Goal: Communication & Community: Answer question/provide support

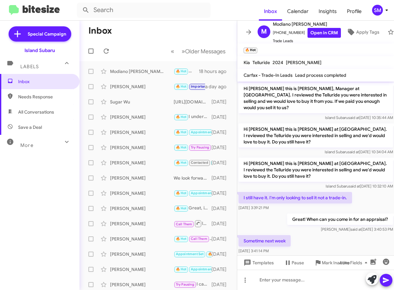
scroll to position [33, 0]
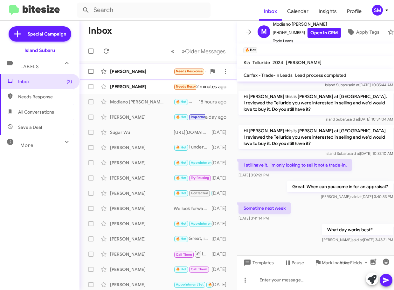
click at [142, 73] on div "[PERSON_NAME]" at bounding box center [142, 71] width 64 height 6
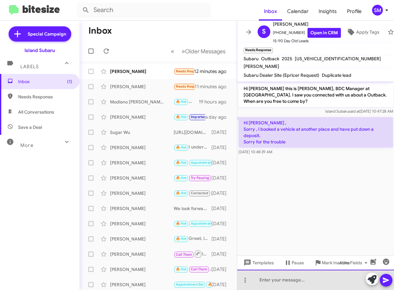
click at [277, 285] on div at bounding box center [315, 280] width 157 height 20
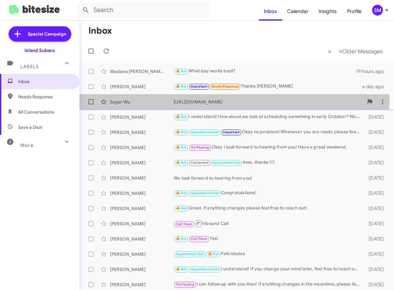
click at [140, 99] on div "Sugar Wu https://www.myislandsubaru.com/used-inventory/index.htm 2 days ago" at bounding box center [236, 102] width 304 height 13
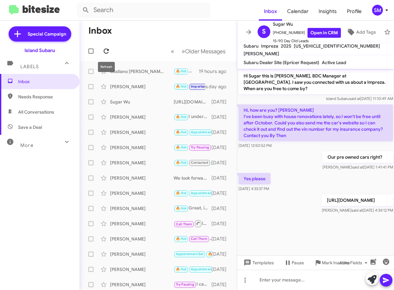
click at [105, 50] on icon at bounding box center [106, 51] width 8 height 8
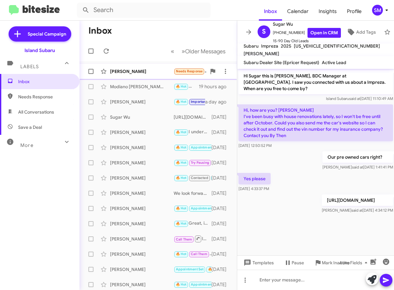
click at [161, 75] on div "Miao Tang Needs Response I already got 30+ quotes. If you can beat this price I…" at bounding box center [157, 71] width 147 height 13
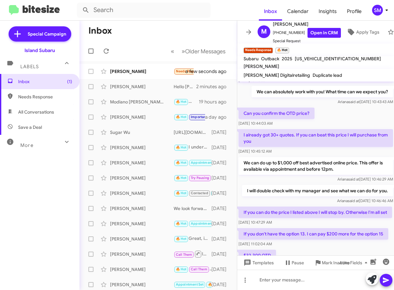
scroll to position [199, 0]
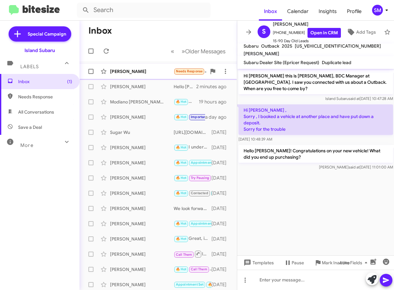
click at [144, 72] on div "[PERSON_NAME]" at bounding box center [142, 71] width 64 height 6
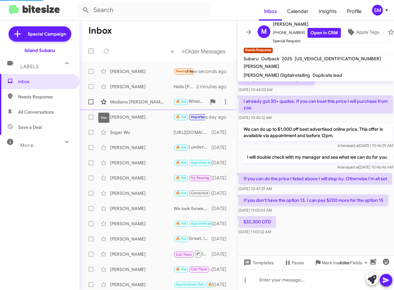
scroll to position [199, 0]
click at [146, 74] on div "[PERSON_NAME]" at bounding box center [142, 71] width 64 height 6
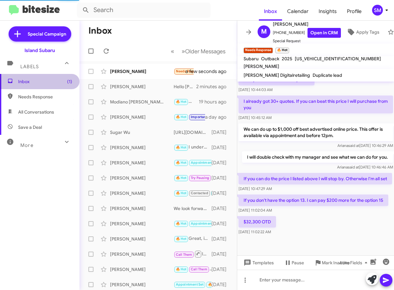
click at [41, 79] on span "Inbox (1)" at bounding box center [45, 81] width 54 height 6
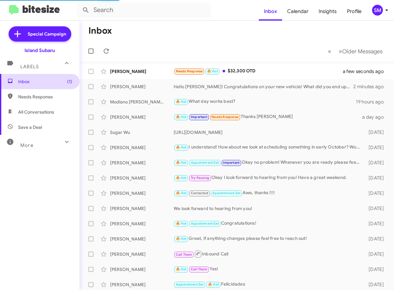
click at [38, 82] on span "Inbox (1)" at bounding box center [45, 81] width 54 height 6
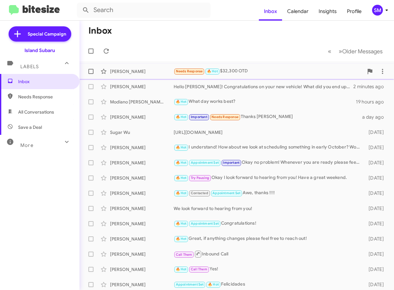
click at [136, 66] on div "Miao Tang Needs Response 🔥 Hot $32,300 OTD a few seconds ago" at bounding box center [236, 71] width 304 height 13
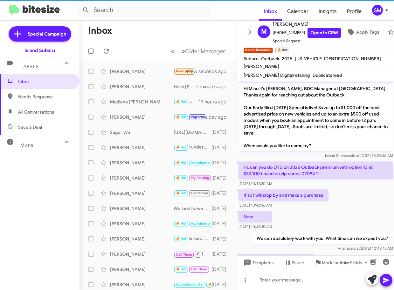
scroll to position [199, 0]
